Goal: Check status: Check status

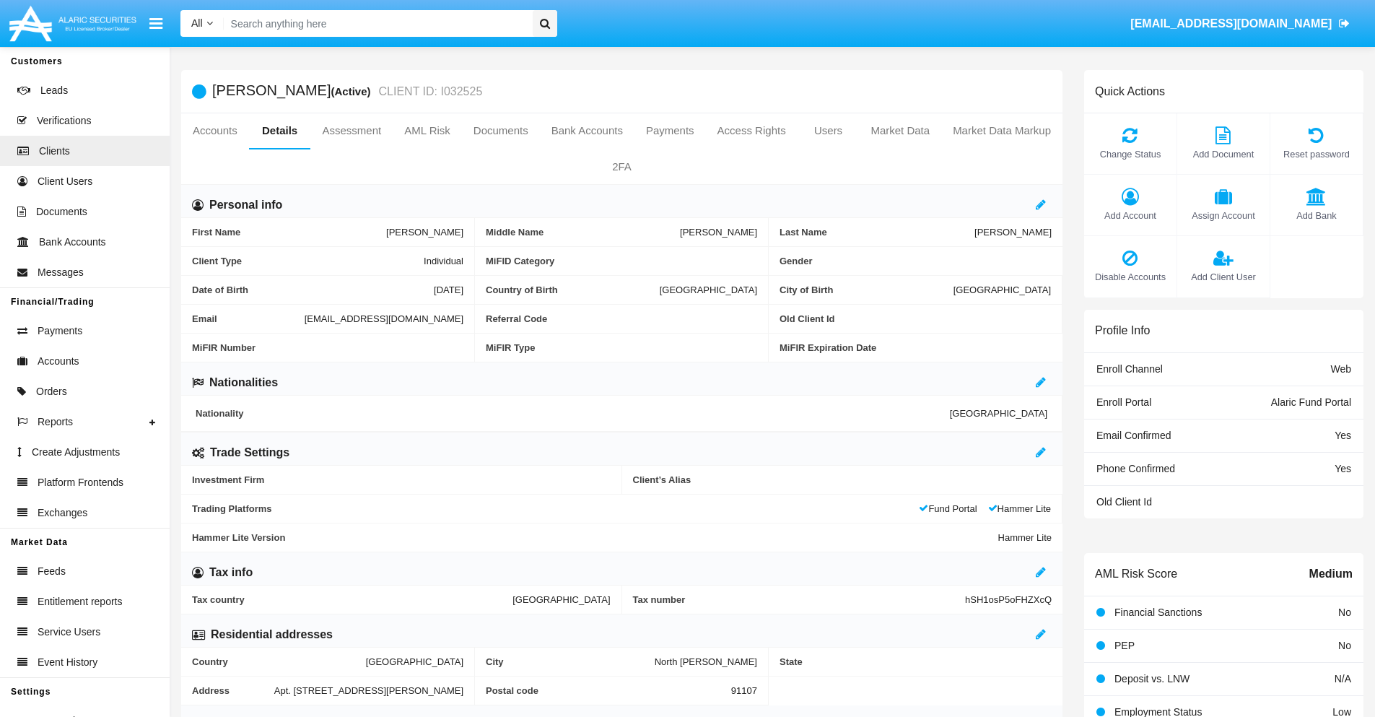
click at [214, 131] on link "Accounts" at bounding box center [215, 130] width 68 height 35
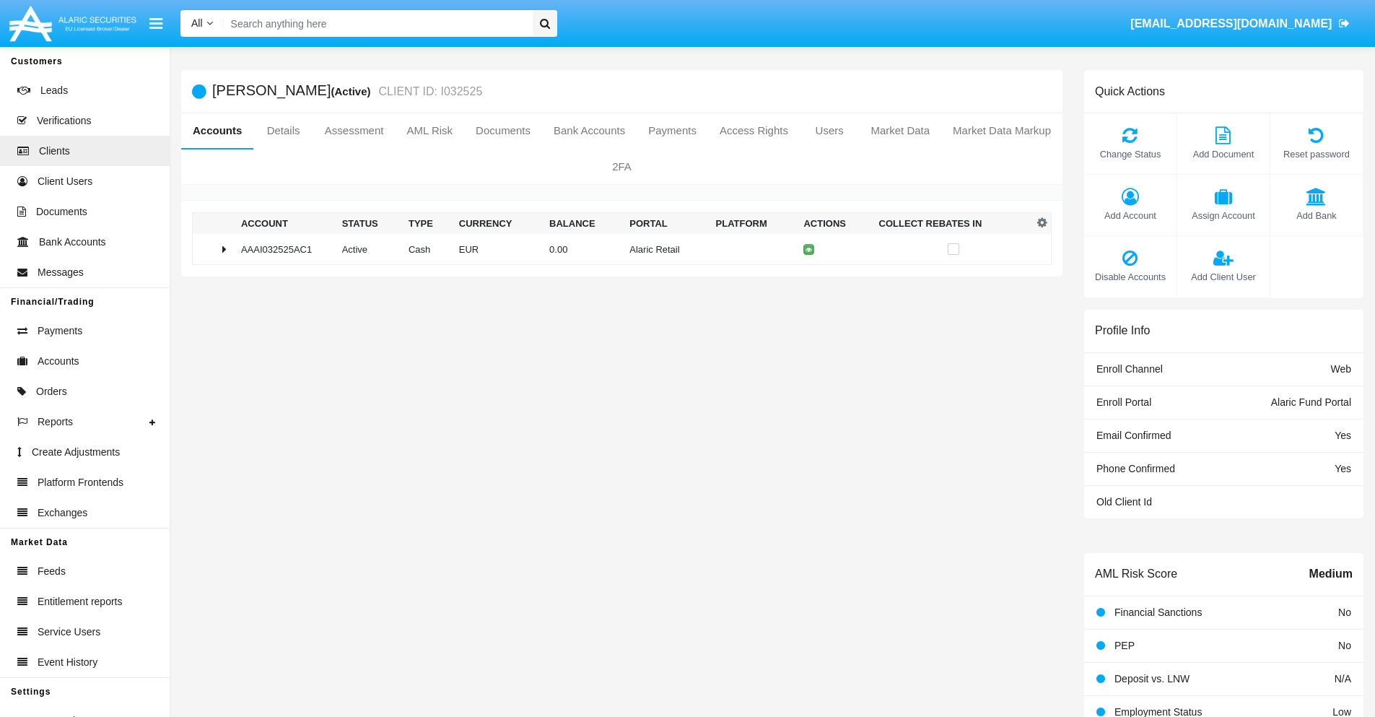
click at [617, 249] on td "0.00" at bounding box center [584, 249] width 80 height 31
click at [809, 279] on icon at bounding box center [812, 280] width 6 height 6
